Goal: Complete application form

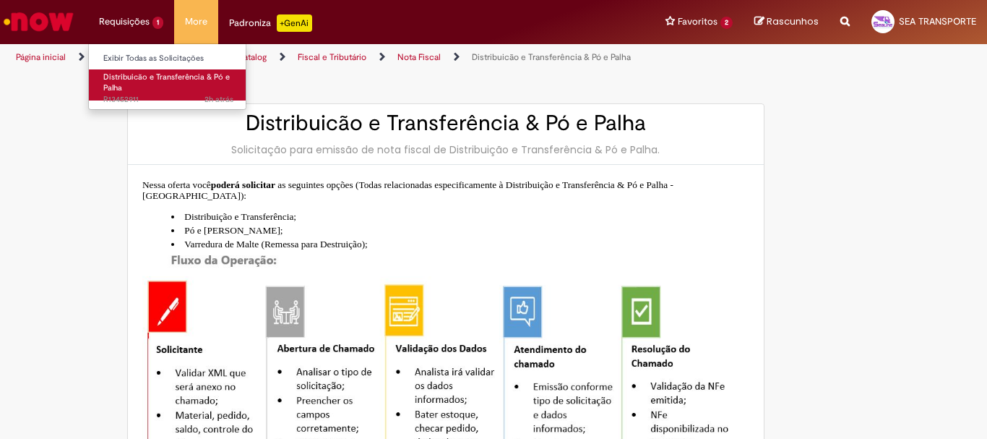
type input "**********"
click at [159, 82] on span "Distribuicão e Transferência & Pó e Palha" at bounding box center [166, 83] width 126 height 22
